Goal: Task Accomplishment & Management: Manage account settings

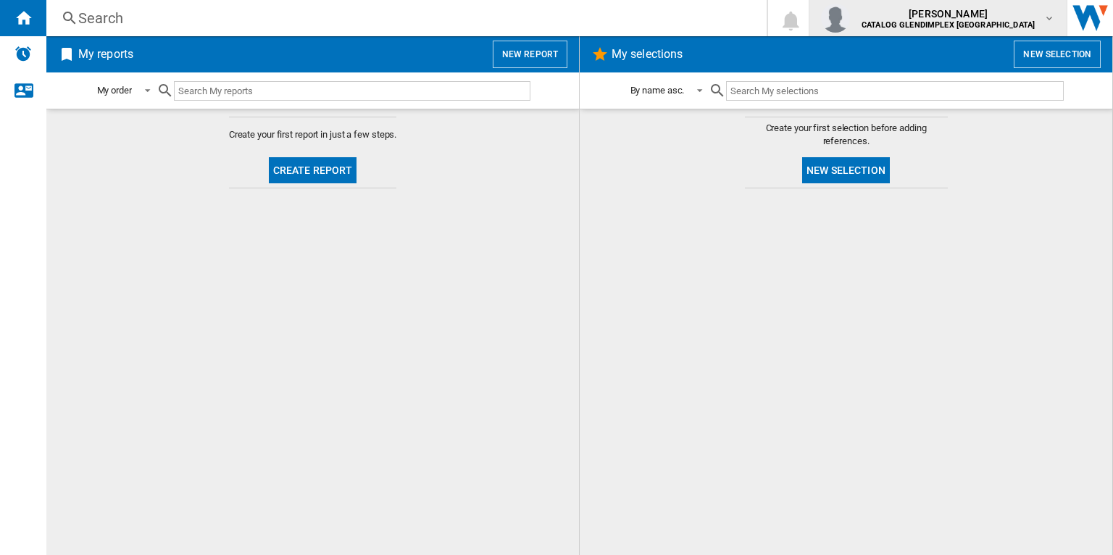
click at [982, 21] on b "CATALOG GLENDIMPLEX [GEOGRAPHIC_DATA]" at bounding box center [947, 24] width 173 height 9
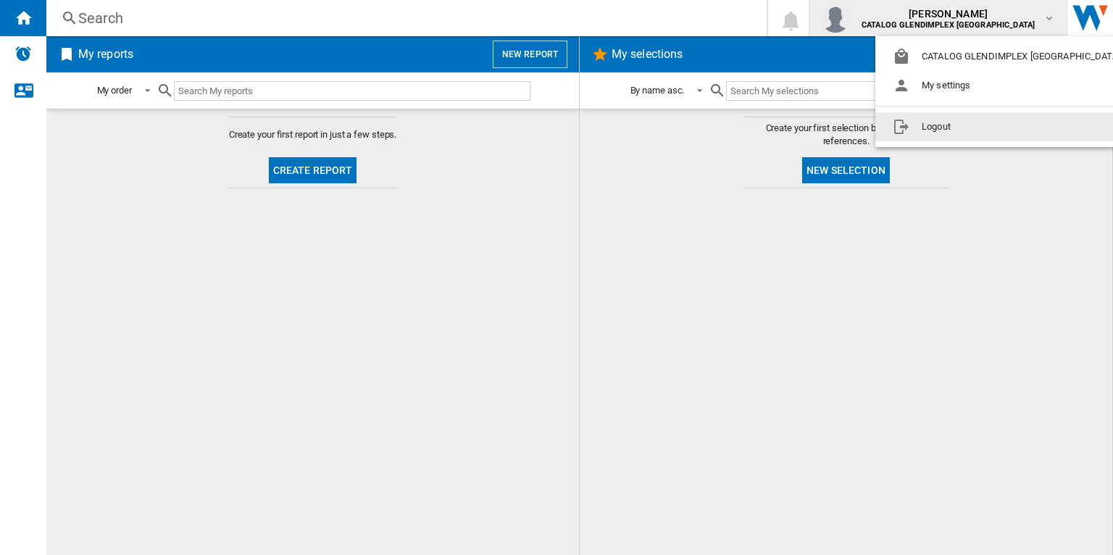
click at [925, 133] on button "Logout" at bounding box center [1009, 126] width 268 height 29
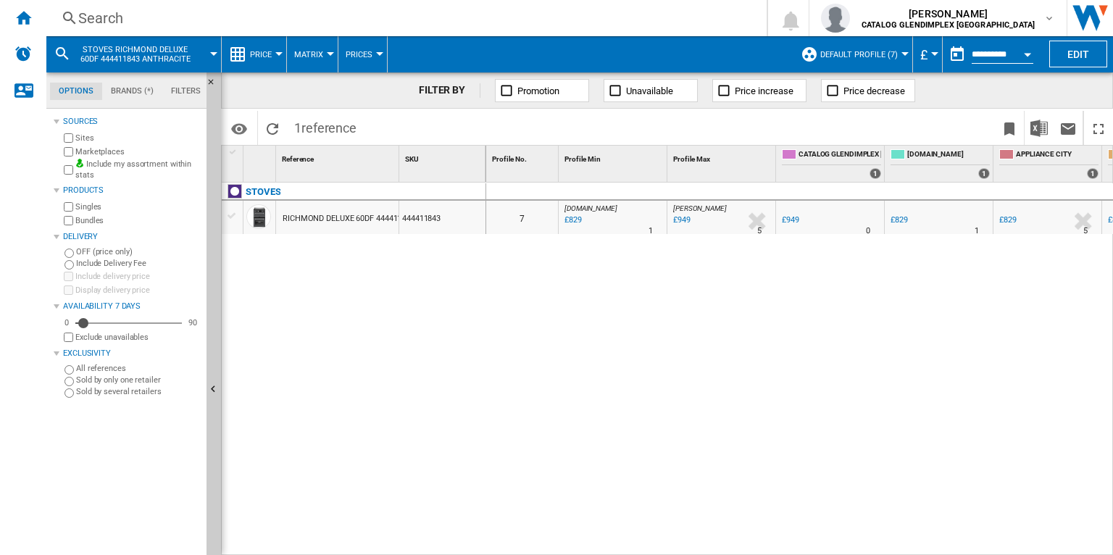
scroll to position [0, 423]
